Goal: Task Accomplishment & Management: Use online tool/utility

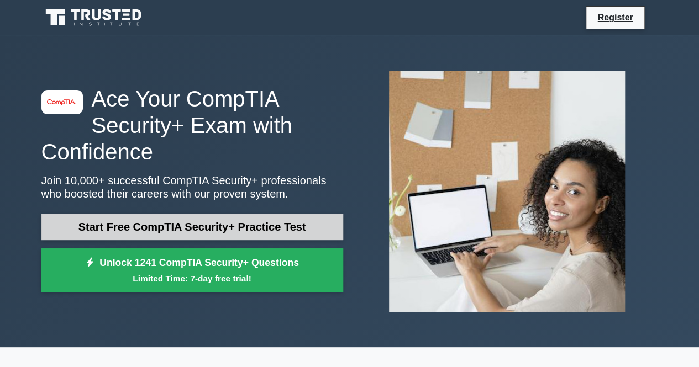
click at [245, 234] on link "Start Free CompTIA Security+ Practice Test" at bounding box center [192, 227] width 302 height 27
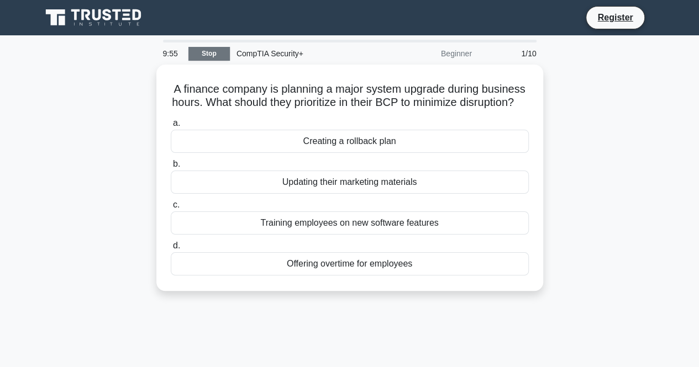
click at [221, 54] on link "Stop" at bounding box center [208, 54] width 41 height 14
